Goal: Information Seeking & Learning: Find specific fact

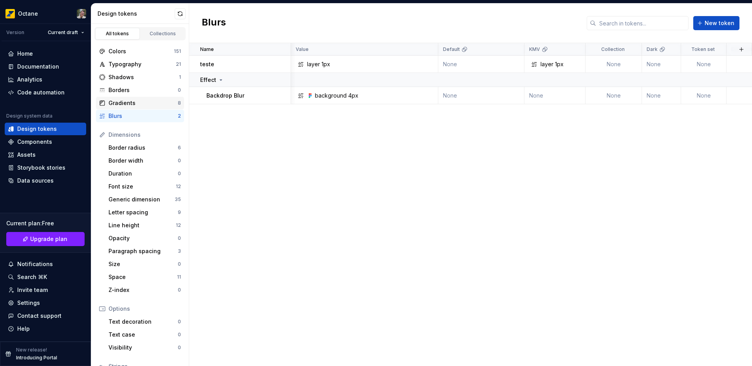
scroll to position [0, 128]
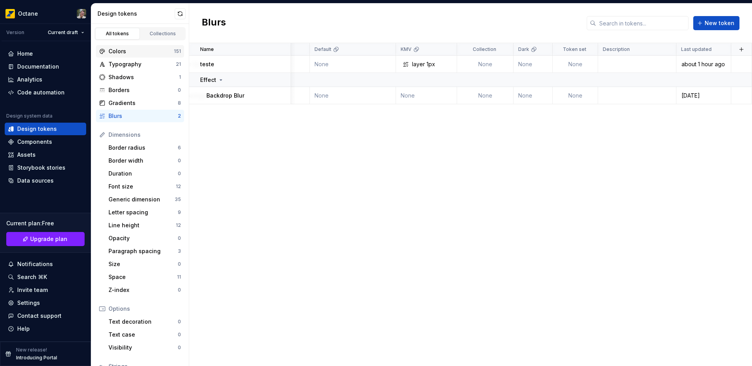
click at [120, 56] on div "Colors 151" at bounding box center [140, 51] width 88 height 13
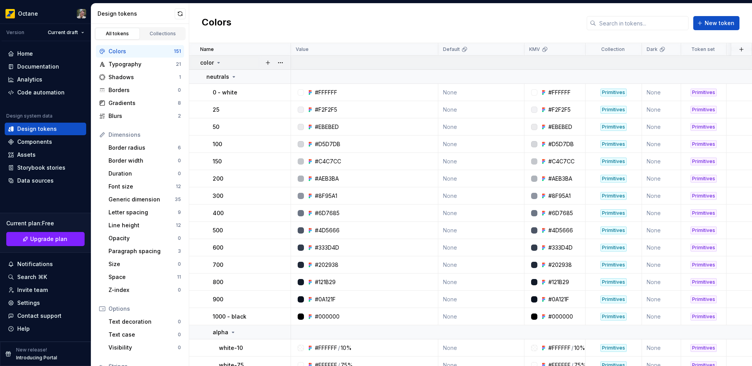
click at [218, 63] on icon at bounding box center [219, 62] width 2 height 1
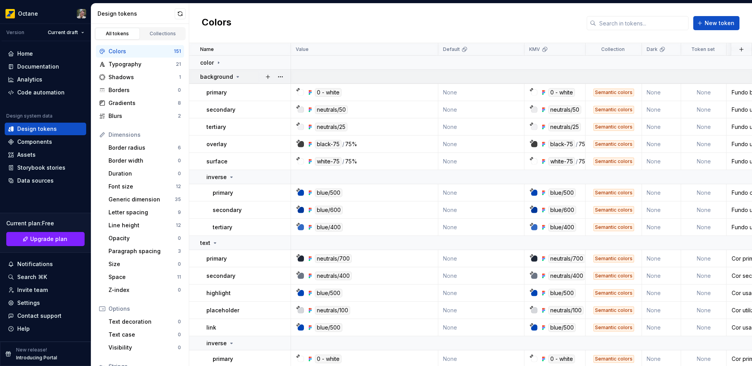
click at [236, 75] on icon at bounding box center [238, 77] width 6 height 6
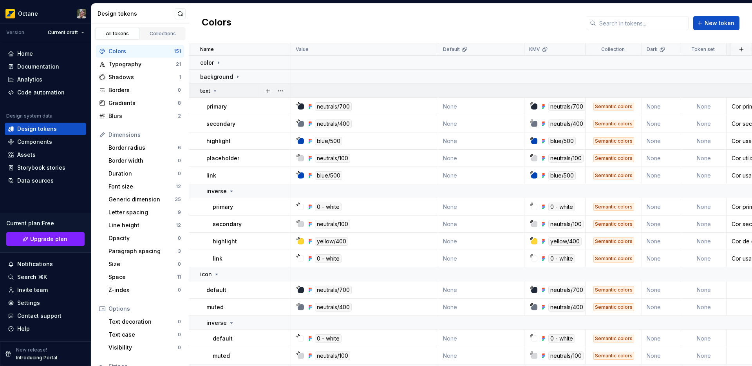
click at [215, 90] on icon at bounding box center [215, 91] width 6 height 6
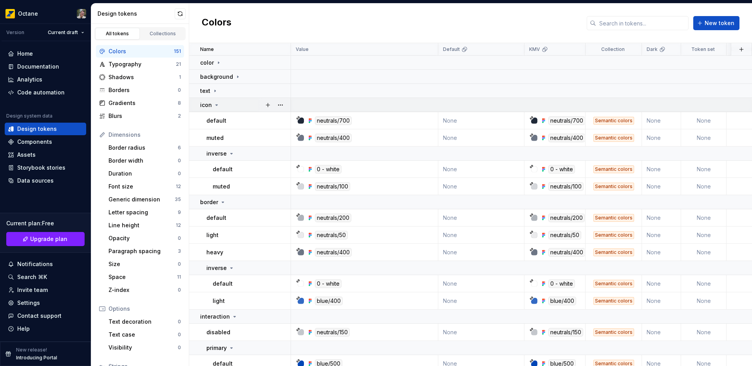
click at [217, 103] on icon at bounding box center [216, 105] width 6 height 6
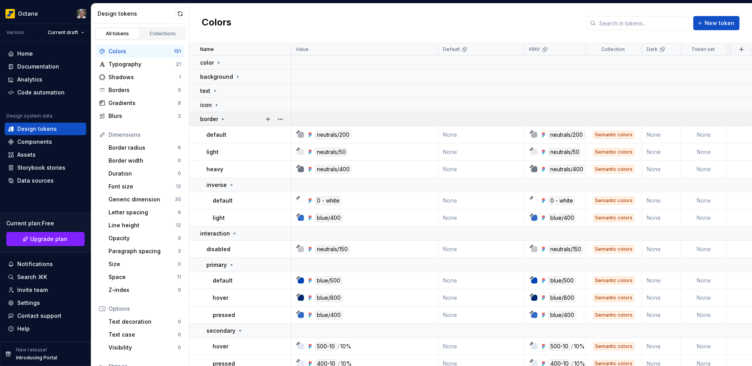
click at [220, 119] on icon at bounding box center [223, 119] width 6 height 6
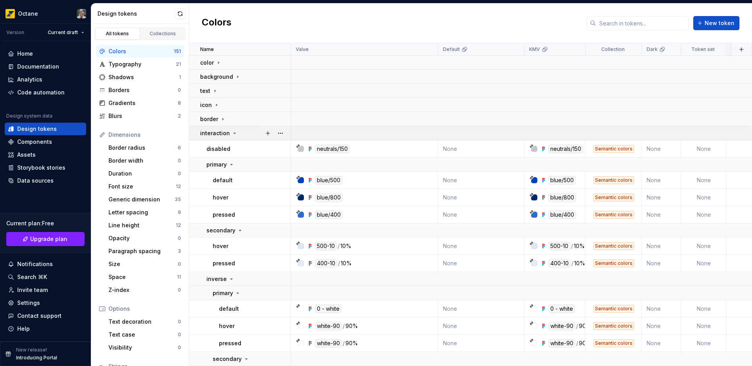
click at [231, 127] on td "interaction" at bounding box center [240, 133] width 102 height 14
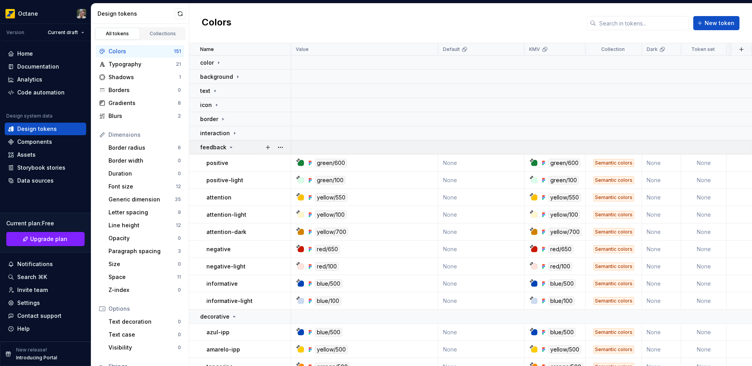
click at [224, 148] on div "feedback" at bounding box center [217, 147] width 34 height 8
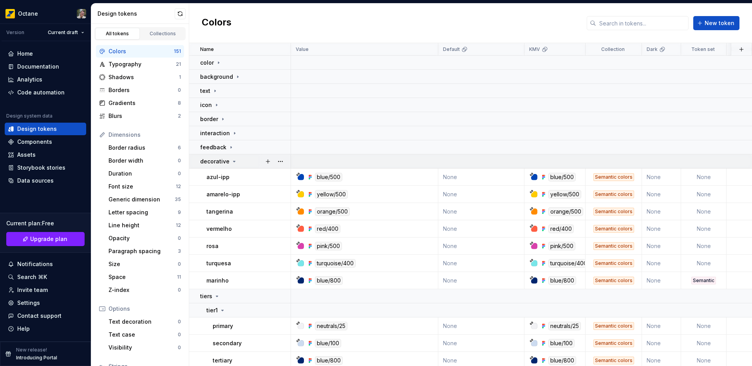
click at [231, 161] on icon at bounding box center [234, 161] width 6 height 6
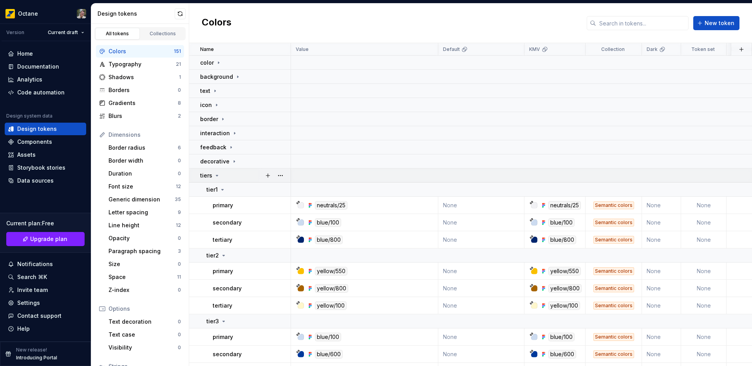
click at [212, 177] on div "tiers" at bounding box center [210, 176] width 20 height 8
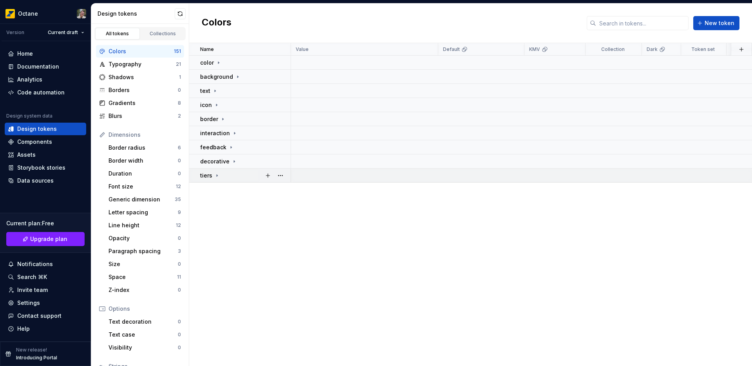
click at [212, 174] on div "tiers" at bounding box center [210, 176] width 20 height 8
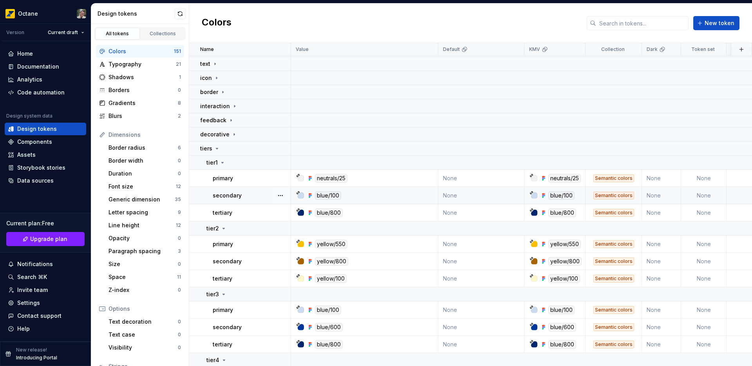
scroll to position [58, 0]
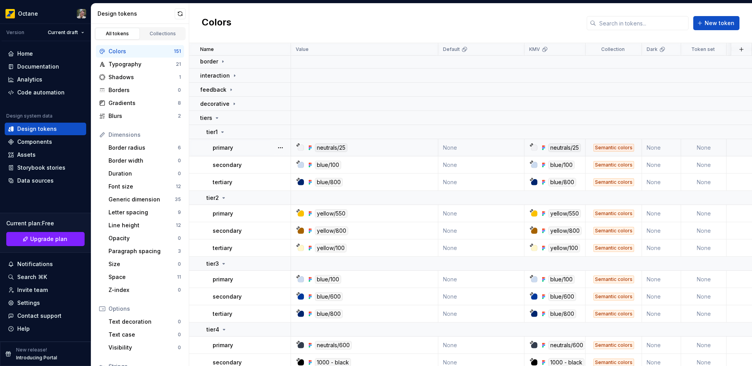
click at [330, 149] on div "neutrals/25" at bounding box center [331, 147] width 33 height 9
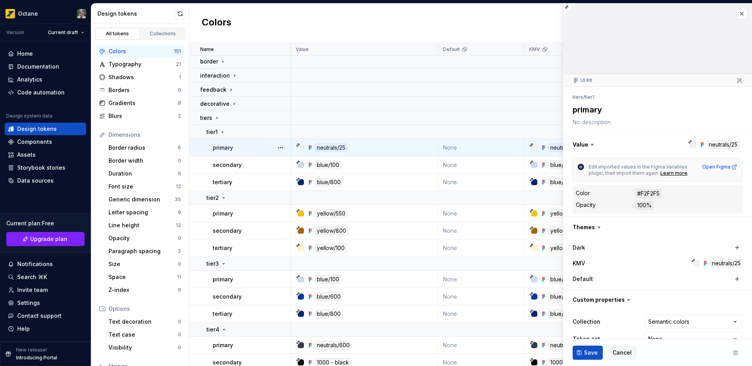
click at [642, 193] on div "#F2F2F5" at bounding box center [648, 193] width 26 height 9
copy div "#F2F2F5"
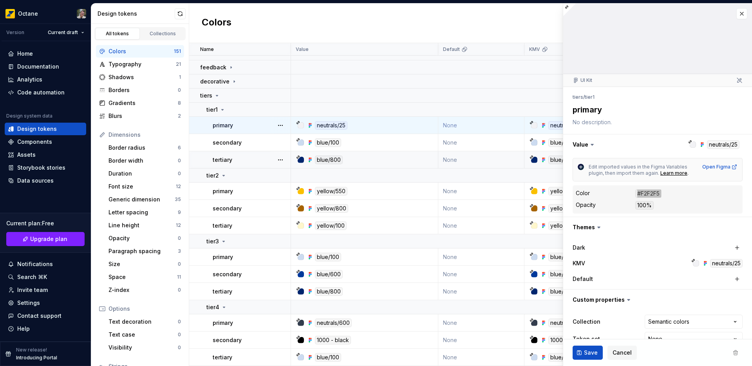
scroll to position [84, 0]
click at [348, 187] on div "yellow/550" at bounding box center [366, 191] width 141 height 9
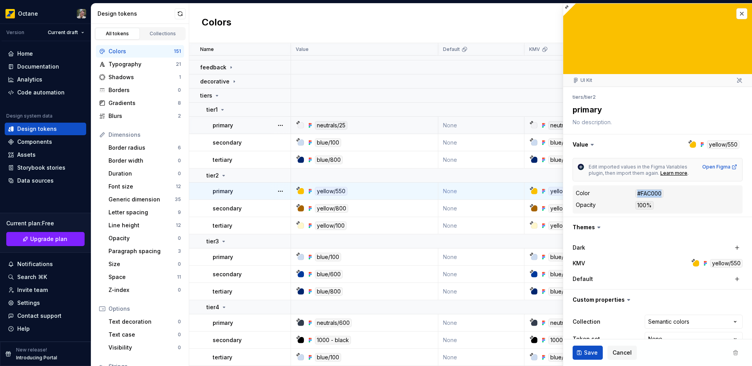
drag, startPoint x: 638, startPoint y: 193, endPoint x: 661, endPoint y: 193, distance: 22.7
click at [661, 193] on div "#FAC000" at bounding box center [649, 193] width 28 height 9
copy div "#FAC000"
click at [349, 270] on div "blue/600" at bounding box center [366, 274] width 141 height 9
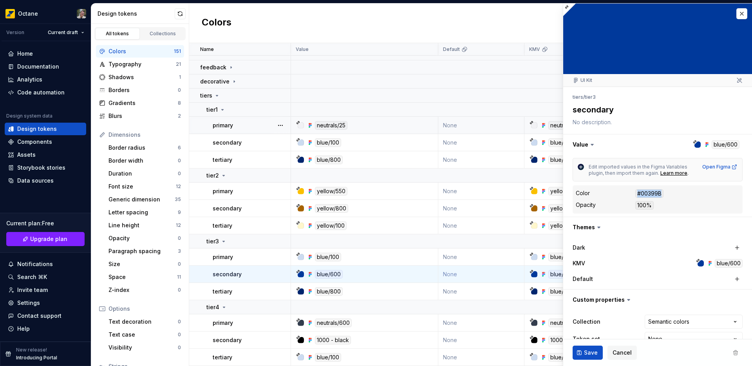
drag, startPoint x: 637, startPoint y: 194, endPoint x: 662, endPoint y: 194, distance: 25.1
click at [662, 194] on div "#00399B" at bounding box center [649, 193] width 28 height 9
copy div "#00399B"
click at [356, 336] on div "1000 - black" at bounding box center [366, 340] width 141 height 9
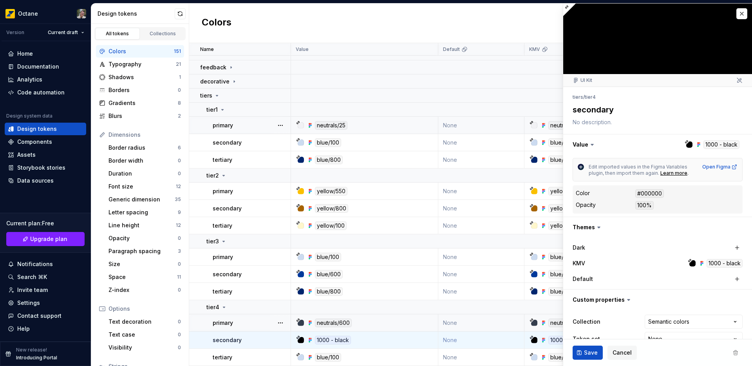
click at [648, 192] on div "#000000" at bounding box center [649, 193] width 29 height 9
drag, startPoint x: 638, startPoint y: 194, endPoint x: 662, endPoint y: 194, distance: 23.9
click at [662, 194] on div "#000000" at bounding box center [649, 193] width 29 height 9
drag, startPoint x: 638, startPoint y: 193, endPoint x: 663, endPoint y: 193, distance: 25.1
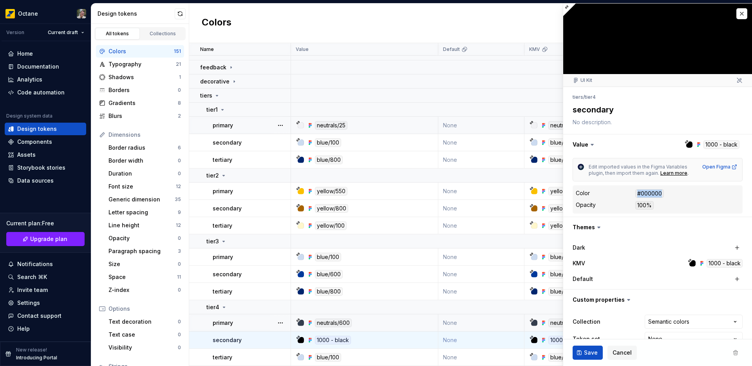
click at [663, 193] on div "#000000" at bounding box center [649, 193] width 29 height 9
copy div "#000000"
type textarea "*"
